Goal: Task Accomplishment & Management: Manage account settings

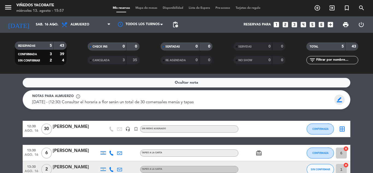
click at [341, 99] on span "border_color" at bounding box center [339, 100] width 11 height 10
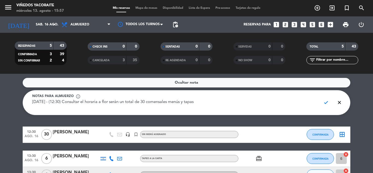
drag, startPoint x: 216, startPoint y: 103, endPoint x: 0, endPoint y: 87, distance: 216.7
click at [0, 87] on service-notes "Ocultar nota Notas para almuerzo info_outline [DATE] - (12:30) Consultar el hor…" at bounding box center [186, 96] width 373 height 37
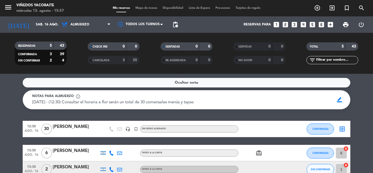
drag, startPoint x: 205, startPoint y: 103, endPoint x: 25, endPoint y: 101, distance: 179.8
click at [25, 101] on div "Notas para almuerzo info_outline [DATE] - (12:30) Consultar el horaria a flor s…" at bounding box center [187, 99] width 328 height 19
click at [198, 98] on div "Notas para almuerzo info_outline" at bounding box center [181, 96] width 298 height 5
click at [194, 102] on span "[DATE] - (12:30) Consultar el horaria a flor serán un total de 30 comensales me…" at bounding box center [112, 102] width 161 height 4
click at [194, 103] on span "[DATE] - (12:30) Consultar el horaria a flor serán un total de 30 comensales me…" at bounding box center [112, 102] width 161 height 4
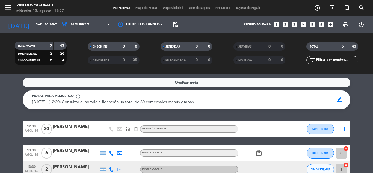
drag, startPoint x: 203, startPoint y: 102, endPoint x: 266, endPoint y: 91, distance: 63.9
click at [210, 101] on div "[DATE] - (12:30) Consultar el horaria a flor serán un total de 30 comensales me…" at bounding box center [181, 102] width 298 height 7
click at [341, 101] on span "border_color" at bounding box center [339, 100] width 11 height 10
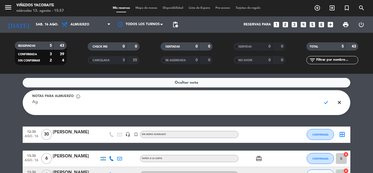
type textarea "A"
click at [327, 102] on span "check" at bounding box center [326, 102] width 11 height 10
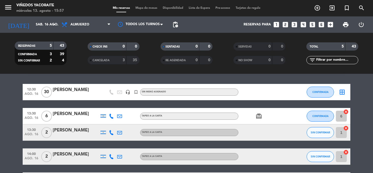
scroll to position [27, 0]
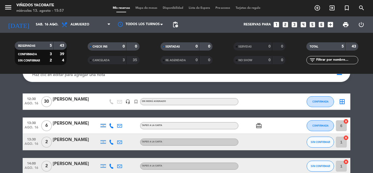
click at [137, 102] on icon "turned_in_not" at bounding box center [136, 101] width 5 height 5
click at [177, 88] on div "Ocultar nota Notas para almuerzo info_outline Haz clic en editar para agregar u…" at bounding box center [186, 123] width 373 height 99
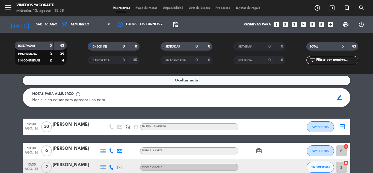
scroll to position [0, 0]
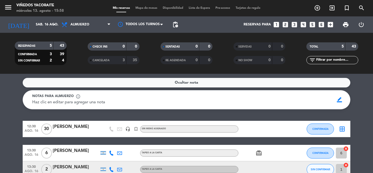
click at [112, 62] on div "CANCELADA" at bounding box center [101, 60] width 25 height 6
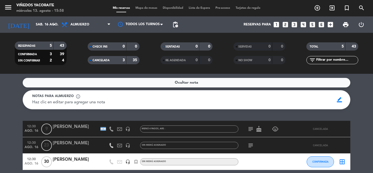
drag, startPoint x: 96, startPoint y: 145, endPoint x: 67, endPoint y: 110, distance: 45.8
click at [67, 110] on div "Ocultar nota Notas para almuerzo info_outline Haz clic en editar para agregar u…" at bounding box center [186, 123] width 373 height 99
drag, startPoint x: 69, startPoint y: 113, endPoint x: 46, endPoint y: 88, distance: 33.7
click at [69, 113] on div "Ocultar nota Notas para almuerzo info_outline Haz clic en editar para agregar u…" at bounding box center [186, 123] width 373 height 99
click at [50, 22] on input "sáb. 16 ago." at bounding box center [56, 24] width 46 height 9
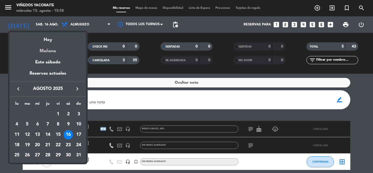
click at [53, 51] on div "Mañana" at bounding box center [48, 48] width 77 height 11
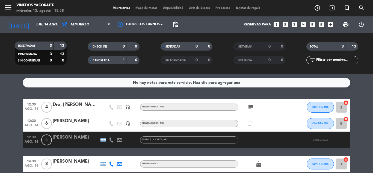
scroll to position [27, 0]
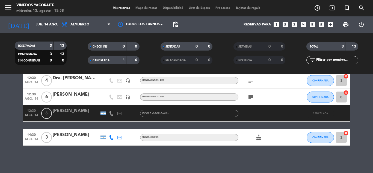
click at [85, 112] on div "[PERSON_NAME]" at bounding box center [76, 110] width 46 height 7
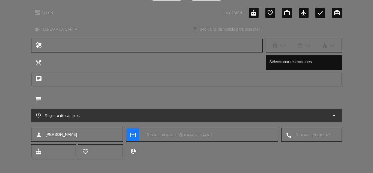
scroll to position [61, 0]
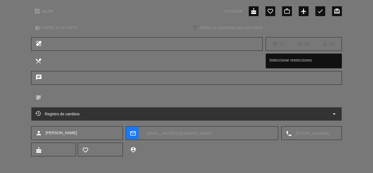
click at [333, 114] on icon "arrow_drop_down" at bounding box center [334, 114] width 7 height 7
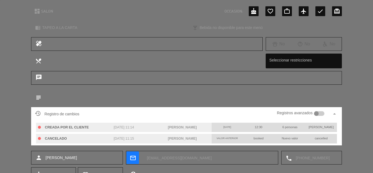
click at [320, 113] on div at bounding box center [319, 113] width 11 height 5
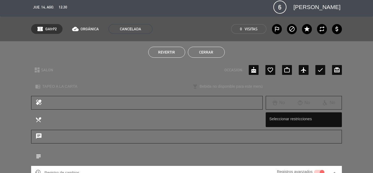
scroll to position [0, 0]
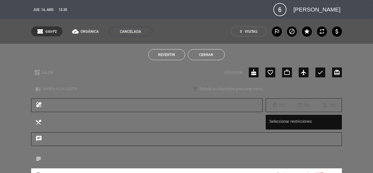
click at [221, 53] on button "Cerrar" at bounding box center [206, 54] width 37 height 11
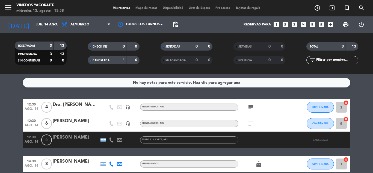
click at [108, 60] on span "CANCELADA" at bounding box center [101, 60] width 17 height 3
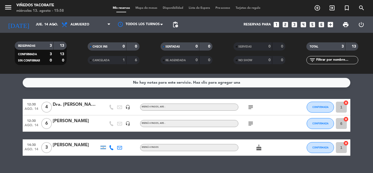
scroll to position [10, 0]
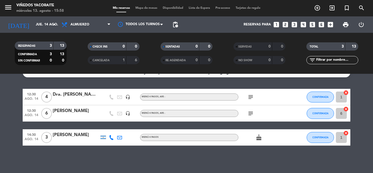
click at [111, 139] on icon at bounding box center [111, 137] width 5 height 5
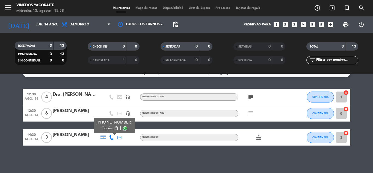
click at [123, 128] on span at bounding box center [125, 128] width 4 height 4
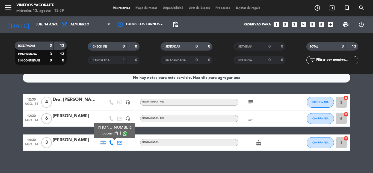
scroll to position [0, 0]
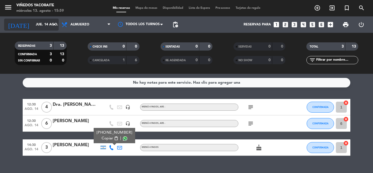
click at [52, 22] on icon "arrow_drop_down" at bounding box center [54, 24] width 7 height 7
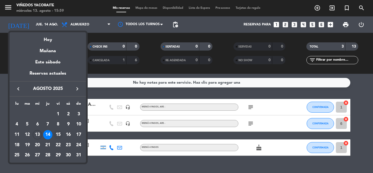
click at [58, 135] on div "15" at bounding box center [58, 134] width 9 height 9
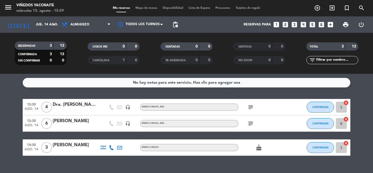
type input "vie. 15 ago."
